Goal: Information Seeking & Learning: Check status

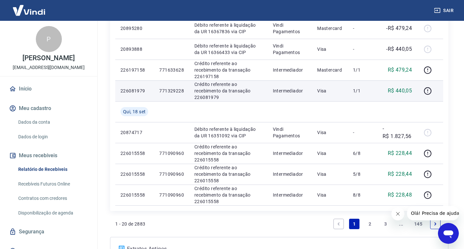
scroll to position [424, 0]
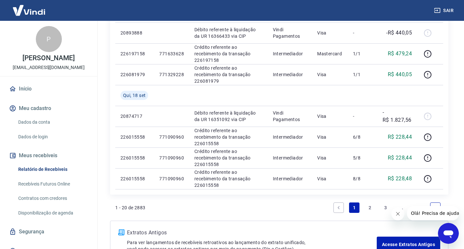
click at [371, 206] on link "2" at bounding box center [370, 208] width 10 height 10
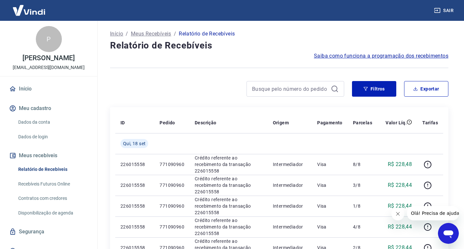
click at [394, 217] on button "Fechar mensagem da empresa" at bounding box center [397, 214] width 13 height 13
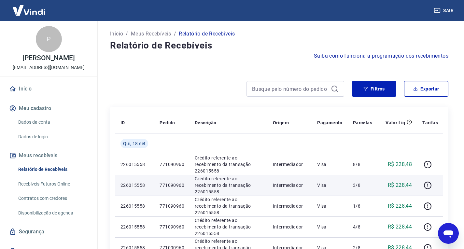
scroll to position [65, 0]
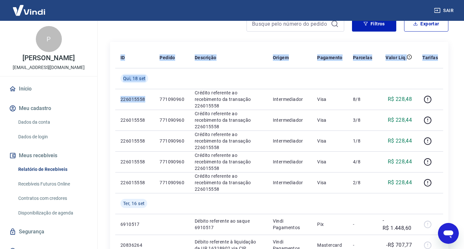
drag, startPoint x: 144, startPoint y: 100, endPoint x: 102, endPoint y: 97, distance: 41.5
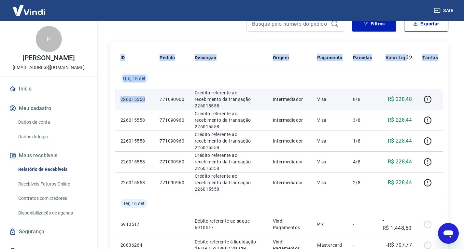
click at [147, 102] on p "226015558" at bounding box center [135, 99] width 29 height 7
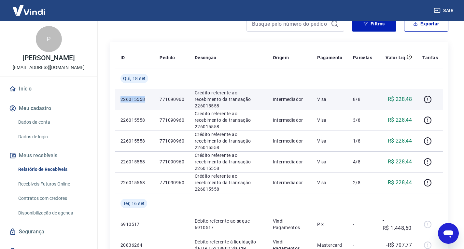
drag, startPoint x: 141, startPoint y: 101, endPoint x: 117, endPoint y: 100, distance: 24.1
click at [117, 100] on td "226015558" at bounding box center [134, 99] width 39 height 21
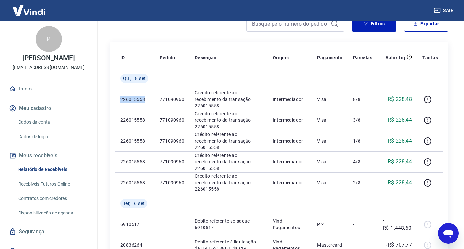
copy p "226015558"
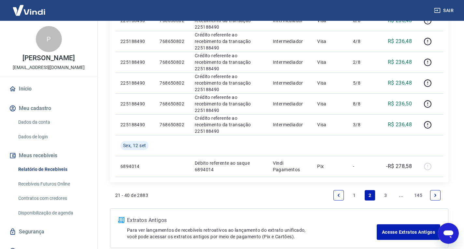
scroll to position [513, 0]
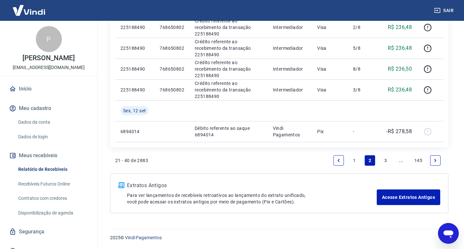
click at [355, 163] on link "1" at bounding box center [354, 160] width 10 height 10
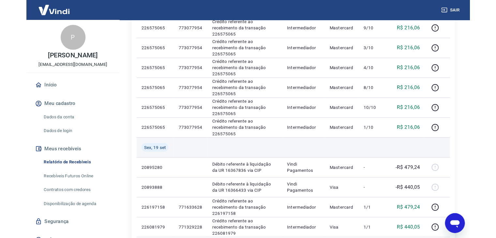
scroll to position [358, 0]
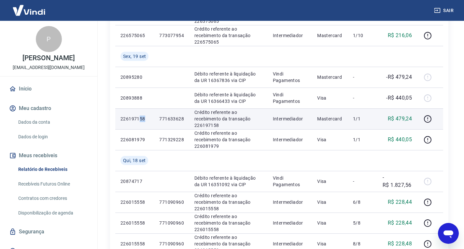
drag, startPoint x: 148, startPoint y: 119, endPoint x: 140, endPoint y: 119, distance: 7.8
click at [140, 119] on p "226197158" at bounding box center [135, 119] width 28 height 7
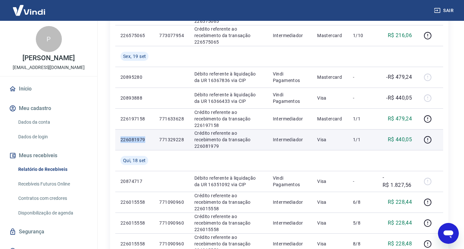
drag, startPoint x: 146, startPoint y: 141, endPoint x: 117, endPoint y: 141, distance: 28.7
click at [117, 141] on td "226081979" at bounding box center [134, 139] width 39 height 21
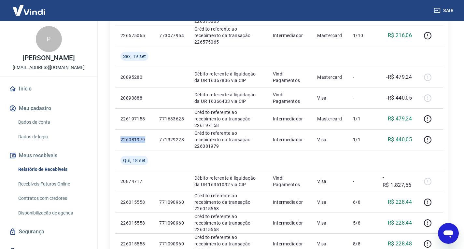
copy p "226081979"
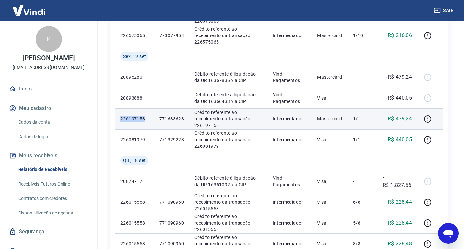
drag, startPoint x: 151, startPoint y: 119, endPoint x: 117, endPoint y: 117, distance: 34.3
click at [117, 117] on td "226197158" at bounding box center [134, 119] width 39 height 21
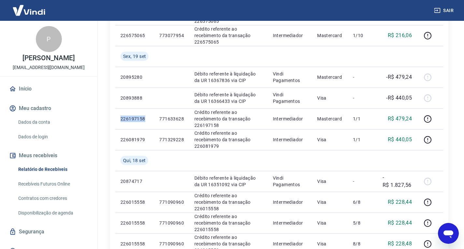
copy p "226197158"
